Goal: Entertainment & Leisure: Consume media (video, audio)

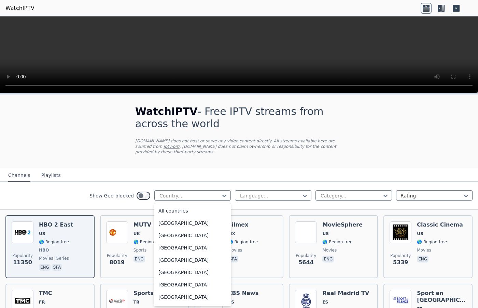
scroll to position [349, 0]
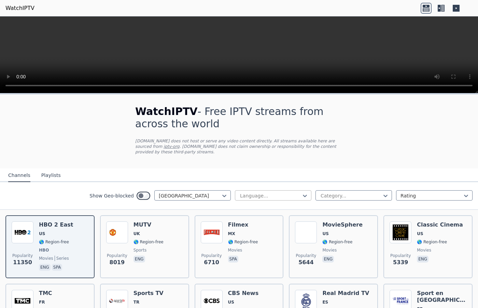
click at [273, 193] on div at bounding box center [271, 195] width 62 height 7
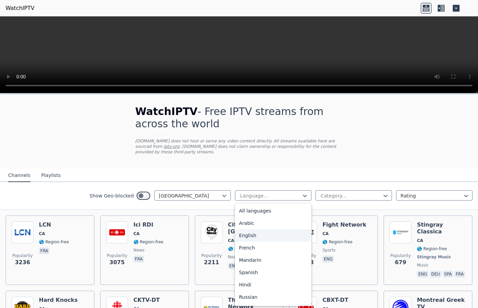
click at [255, 234] on div "English" at bounding box center [273, 235] width 77 height 12
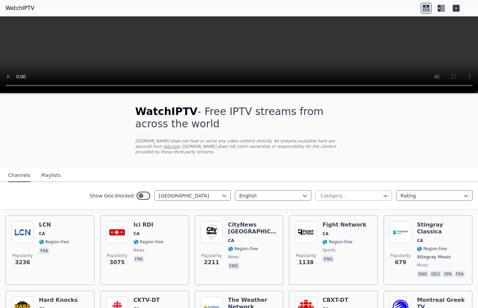
click at [332, 200] on div "Category..." at bounding box center [354, 195] width 77 height 10
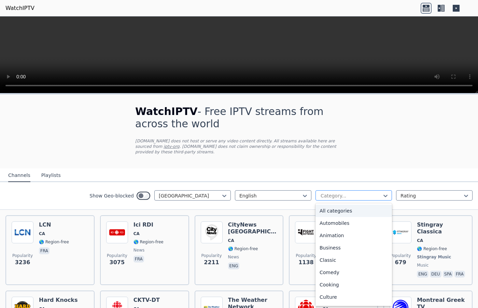
click at [333, 198] on div at bounding box center [351, 195] width 62 height 7
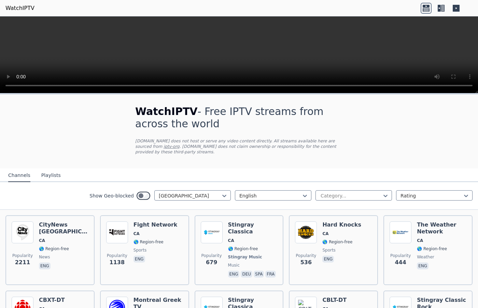
scroll to position [70, 0]
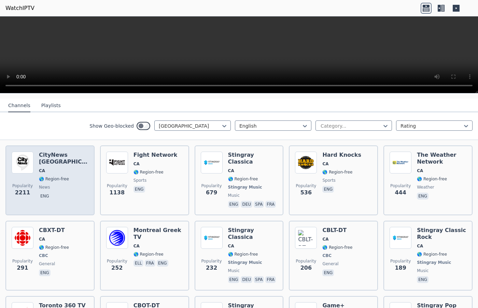
click at [57, 159] on div "CityNews [GEOGRAPHIC_DATA] [GEOGRAPHIC_DATA] 🌎 Region-free news eng" at bounding box center [64, 179] width 50 height 57
click at [76, 176] on span "🌎 Region-free" at bounding box center [64, 178] width 50 height 5
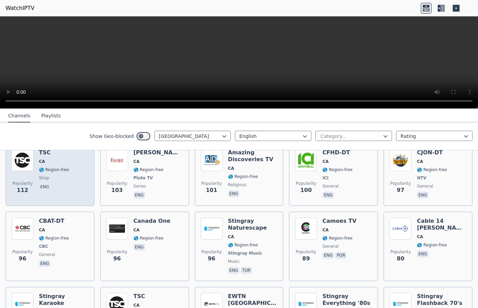
scroll to position [349, 0]
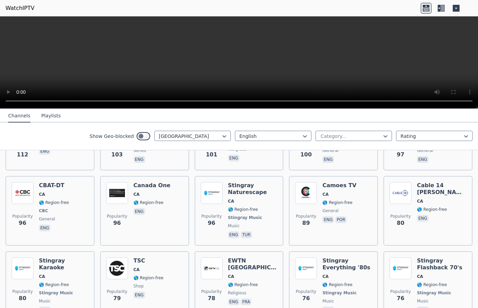
click at [17, 8] on link "WatchIPTV" at bounding box center [19, 8] width 29 height 8
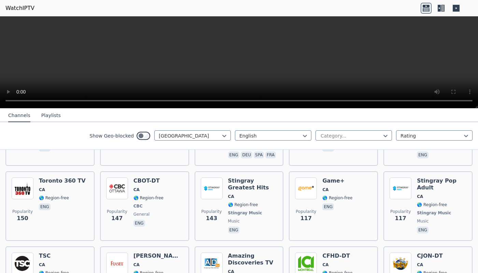
scroll to position [383, 0]
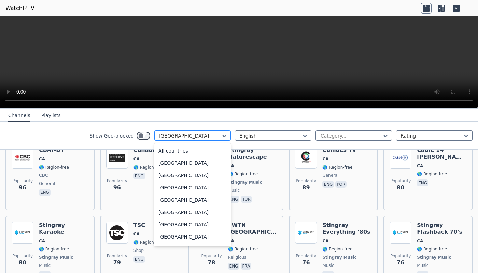
click at [213, 134] on div at bounding box center [190, 136] width 62 height 7
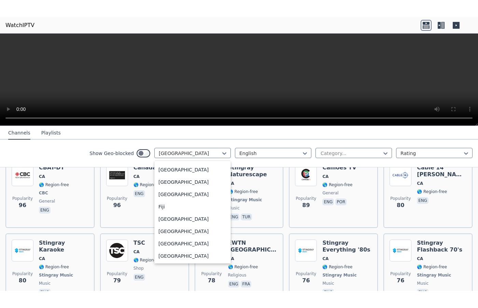
scroll to position [739, 0]
